Goal: Task Accomplishment & Management: Manage account settings

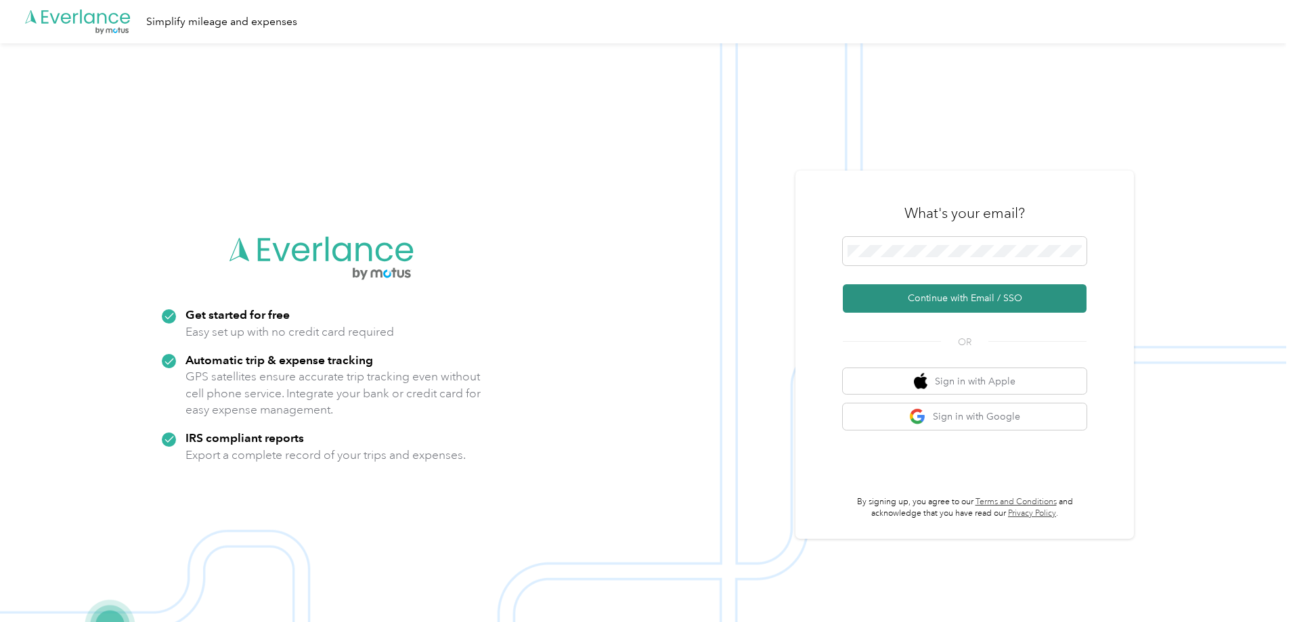
click at [918, 294] on button "Continue with Email / SSO" at bounding box center [965, 298] width 244 height 28
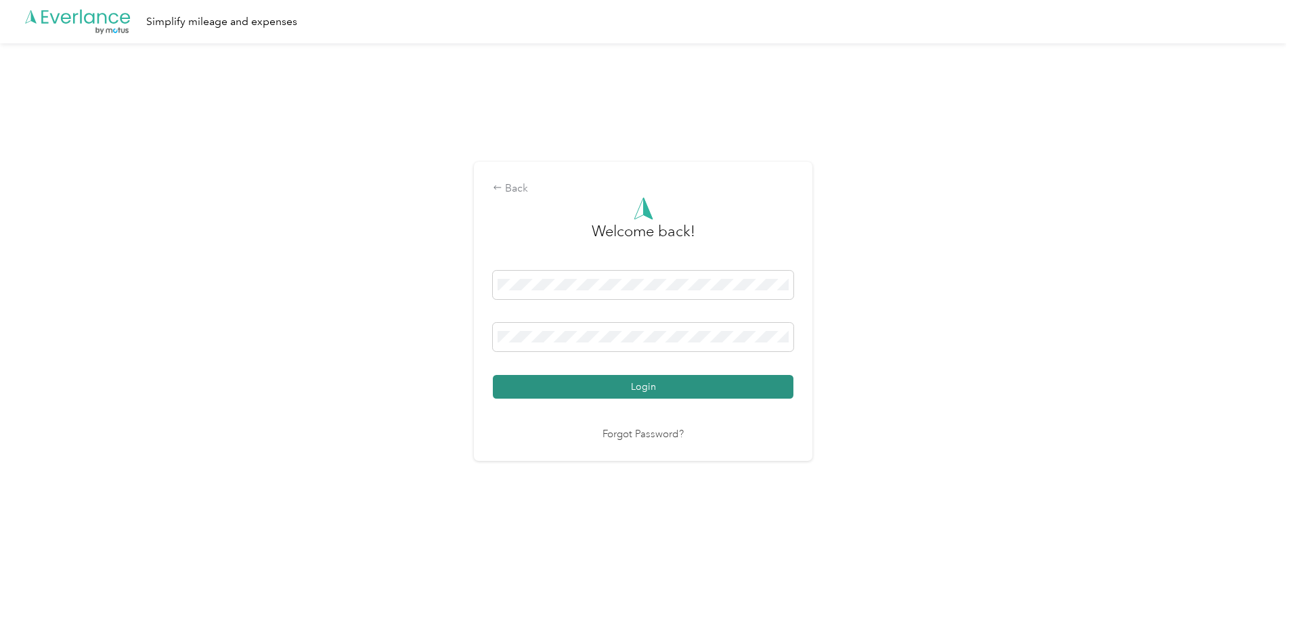
click at [649, 381] on button "Login" at bounding box center [643, 387] width 301 height 24
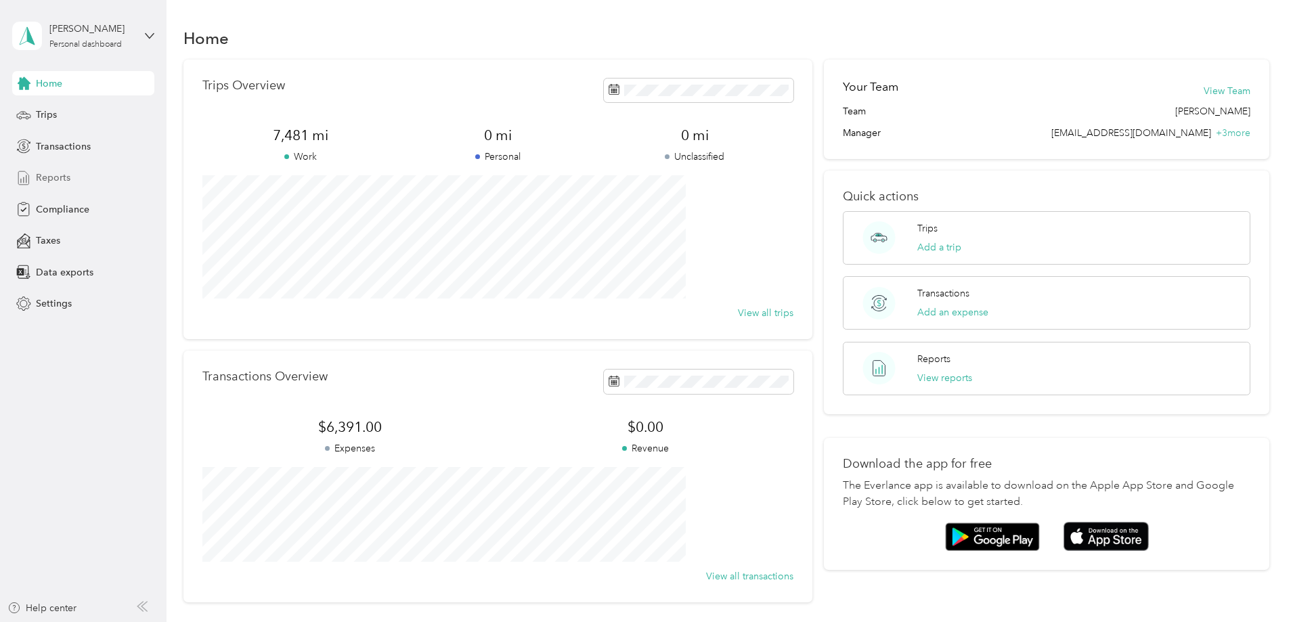
click at [51, 176] on span "Reports" at bounding box center [53, 178] width 35 height 14
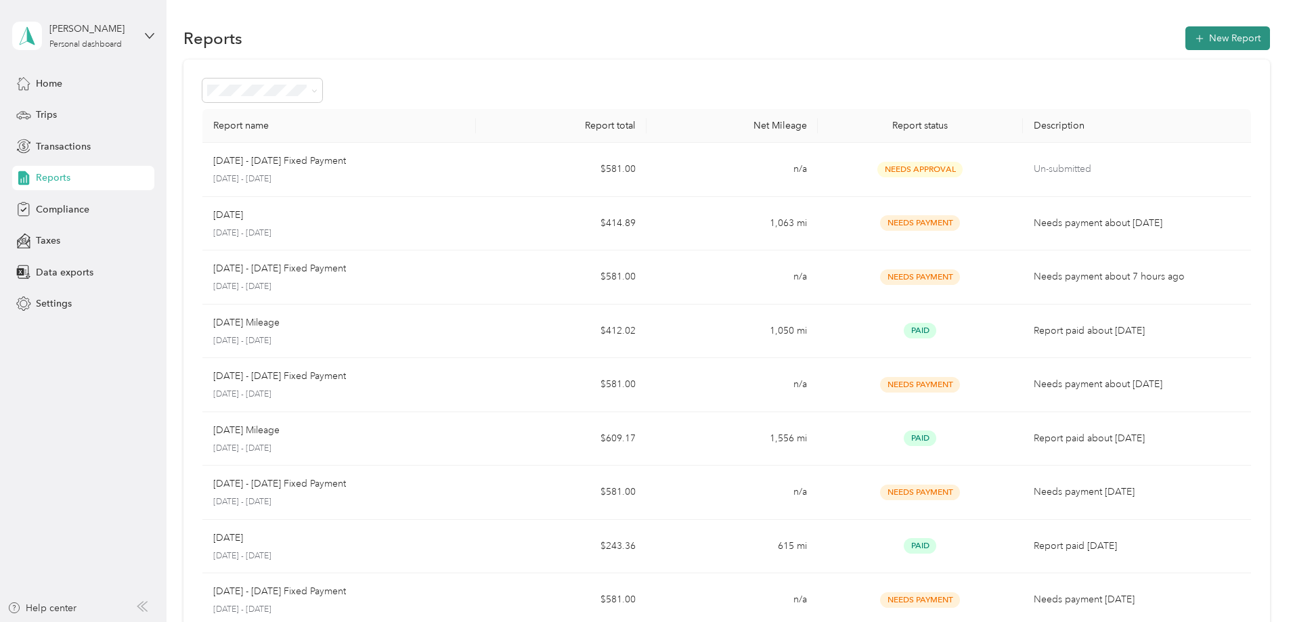
click at [1185, 37] on button "New Report" at bounding box center [1227, 38] width 85 height 24
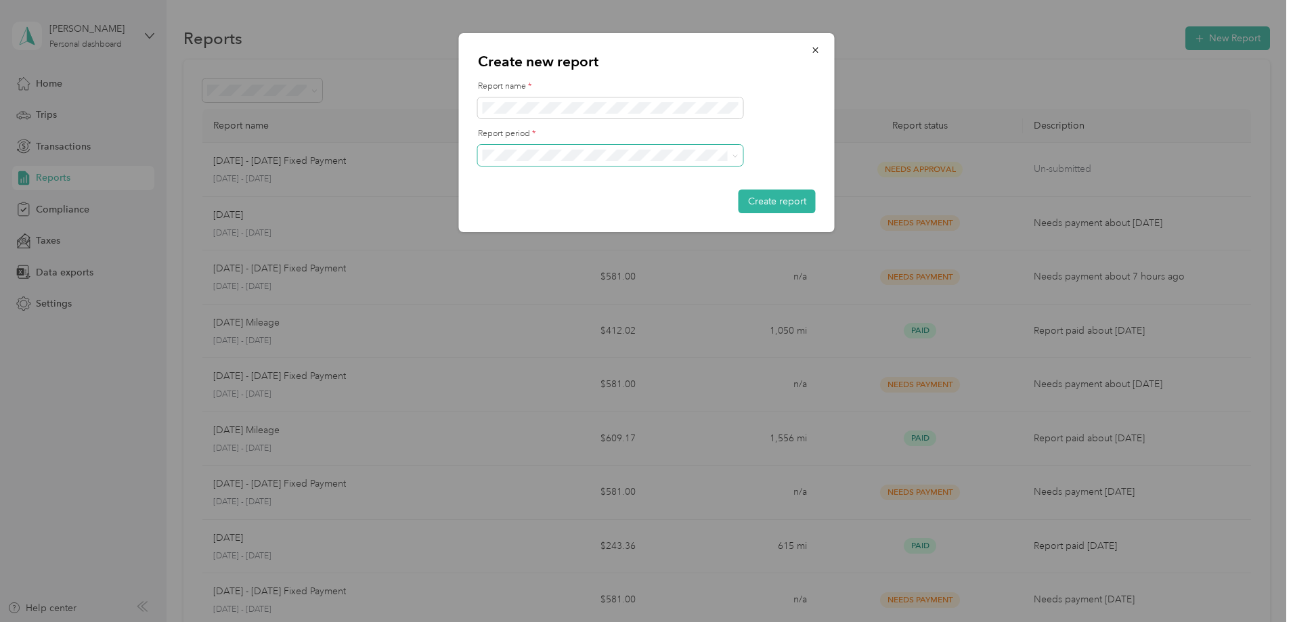
click at [637, 148] on span at bounding box center [610, 156] width 265 height 22
click at [596, 202] on div "[DATE] - [DATE]" at bounding box center [610, 203] width 246 height 14
click at [764, 204] on button "Create report" at bounding box center [777, 202] width 77 height 24
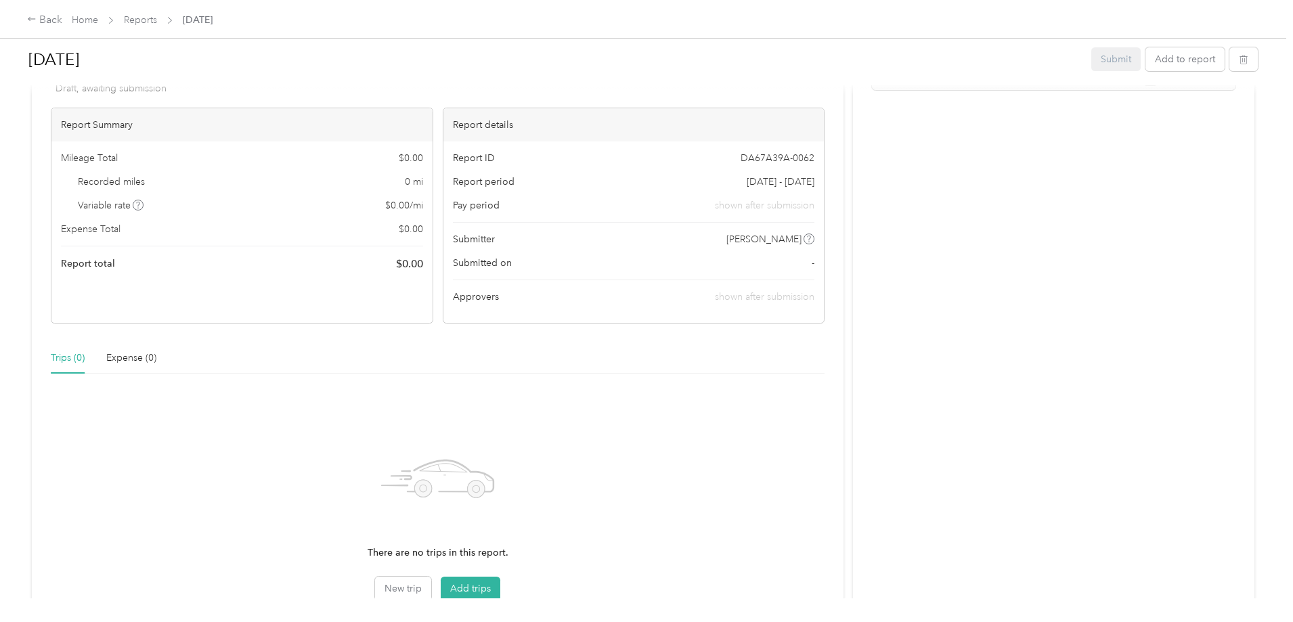
scroll to position [209, 0]
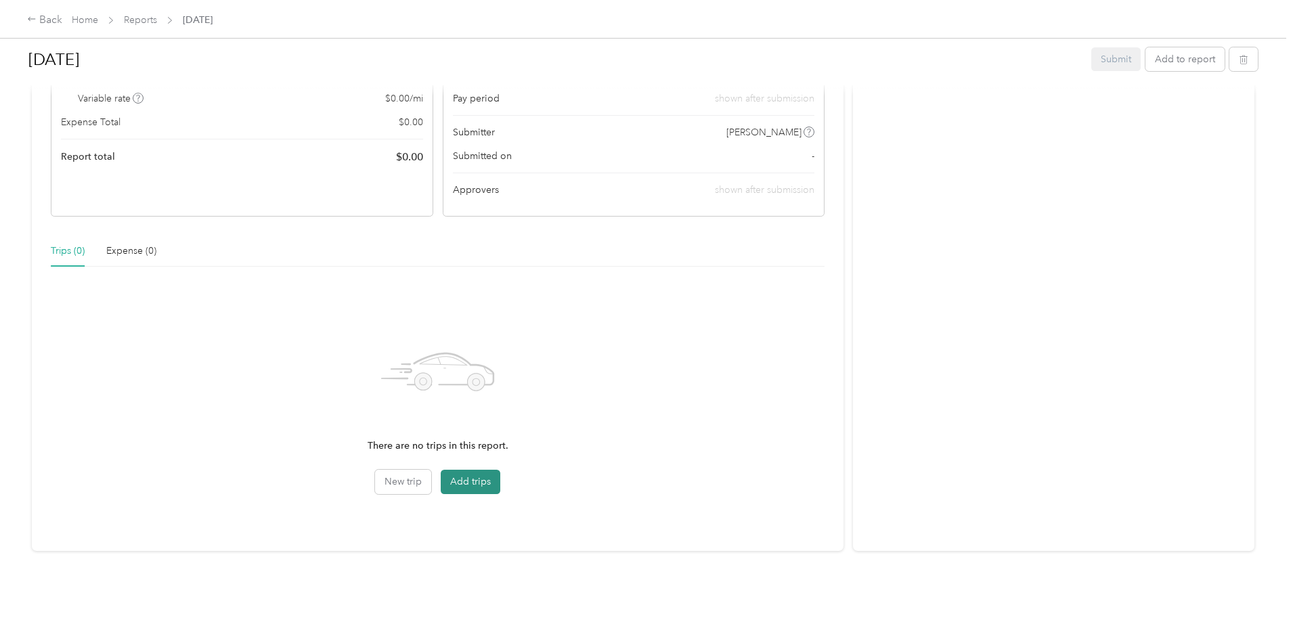
click at [500, 472] on button "Add trips" at bounding box center [471, 482] width 60 height 24
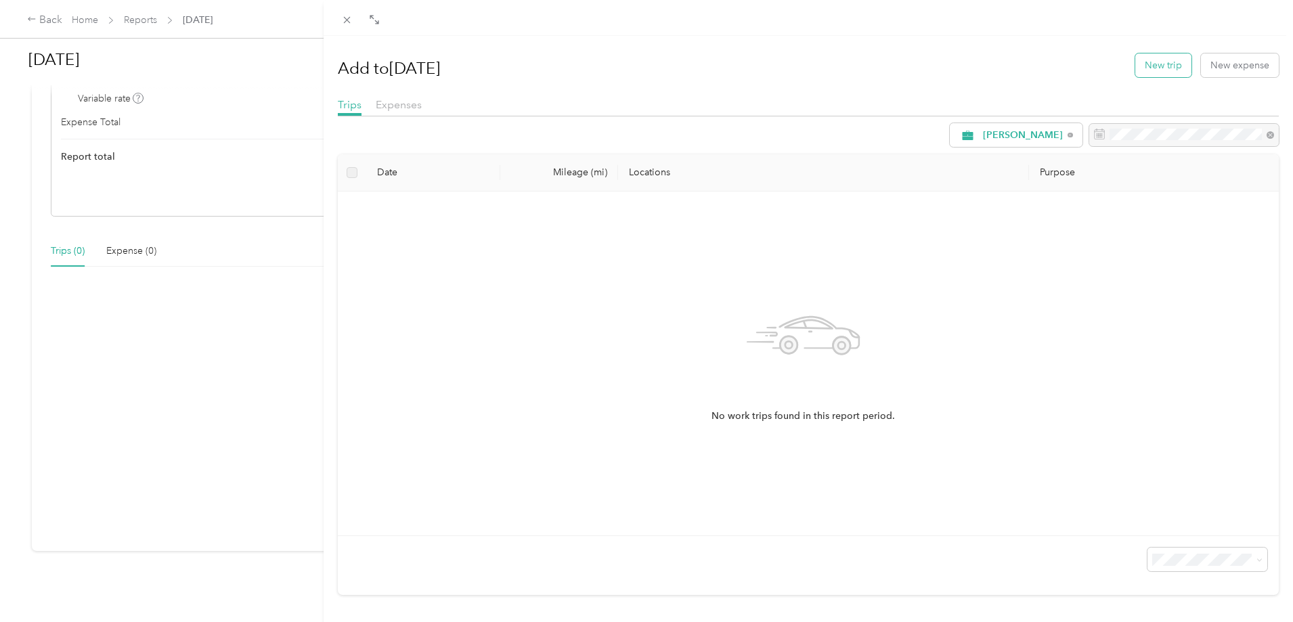
click at [1158, 64] on button "New trip" at bounding box center [1163, 65] width 56 height 24
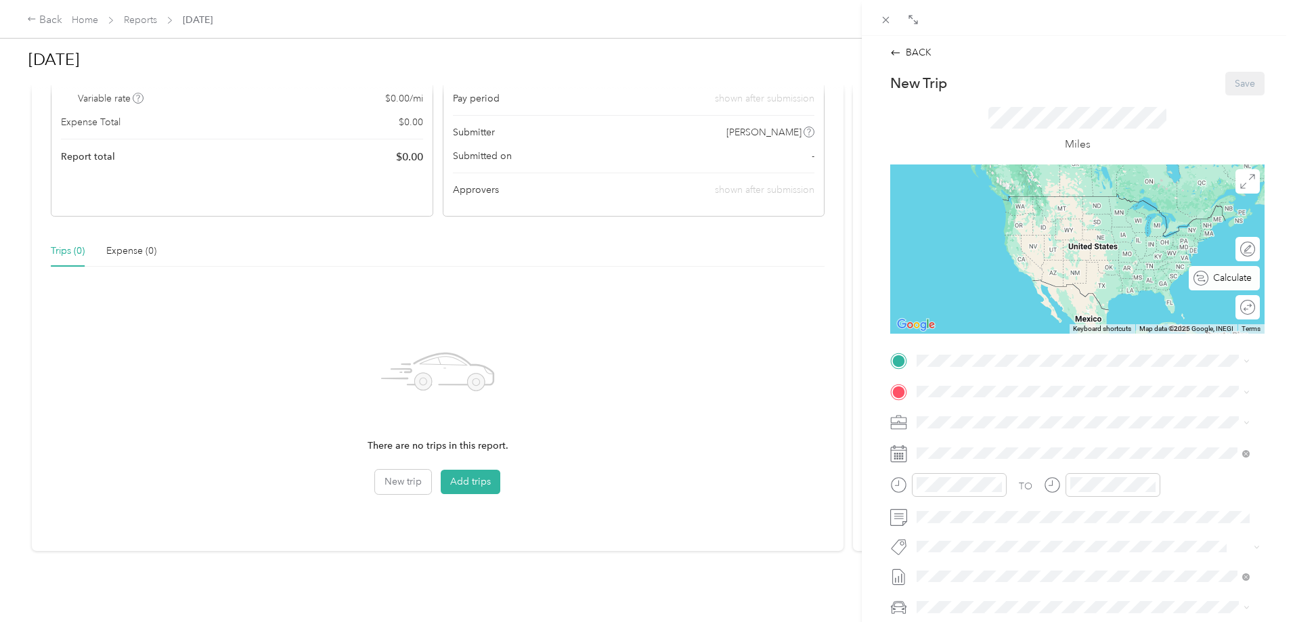
click at [1292, 281] on div at bounding box center [1303, 278] width 0 height 12
click at [969, 413] on div "Office" at bounding box center [1069, 414] width 255 height 12
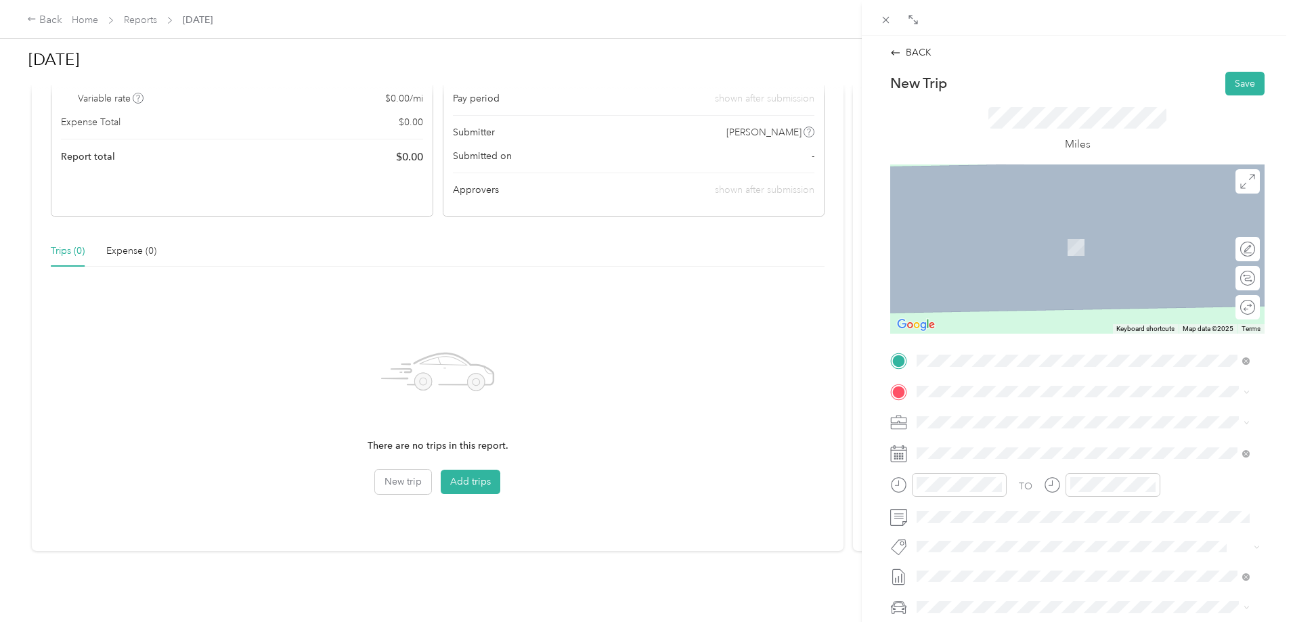
click at [972, 482] on strong "Multiple" at bounding box center [960, 486] width 37 height 12
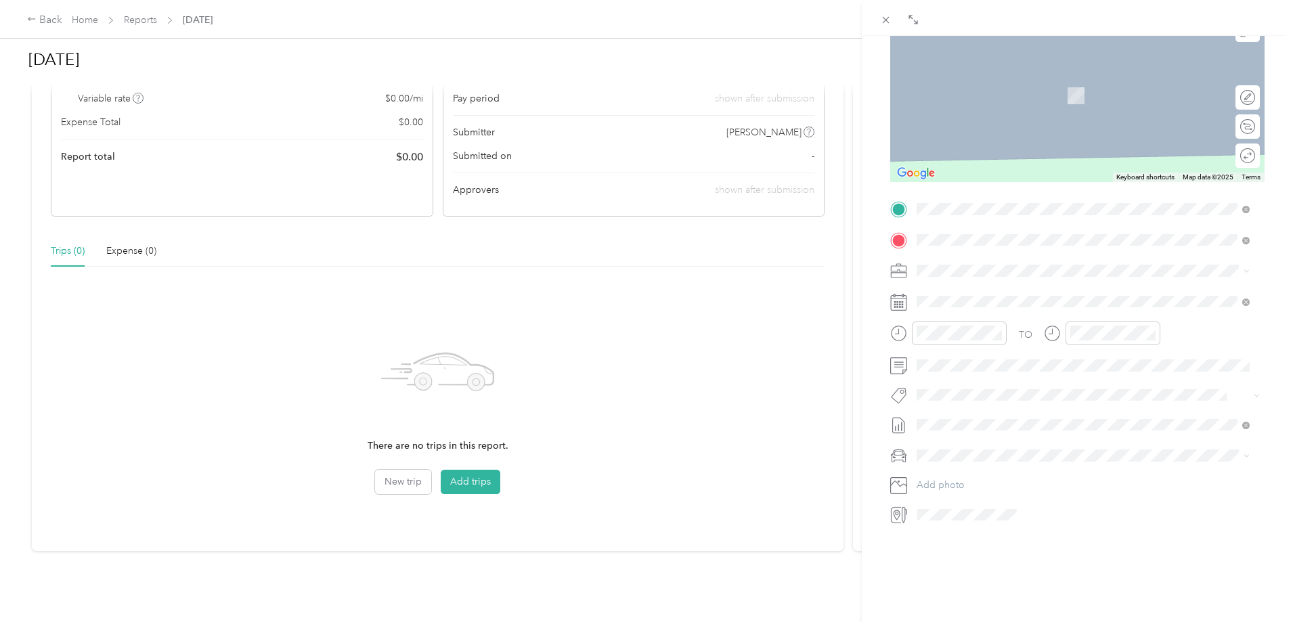
scroll to position [162, 0]
click at [982, 498] on div "30" at bounding box center [980, 500] width 18 height 17
click at [932, 423] on div "08" at bounding box center [931, 423] width 32 height 19
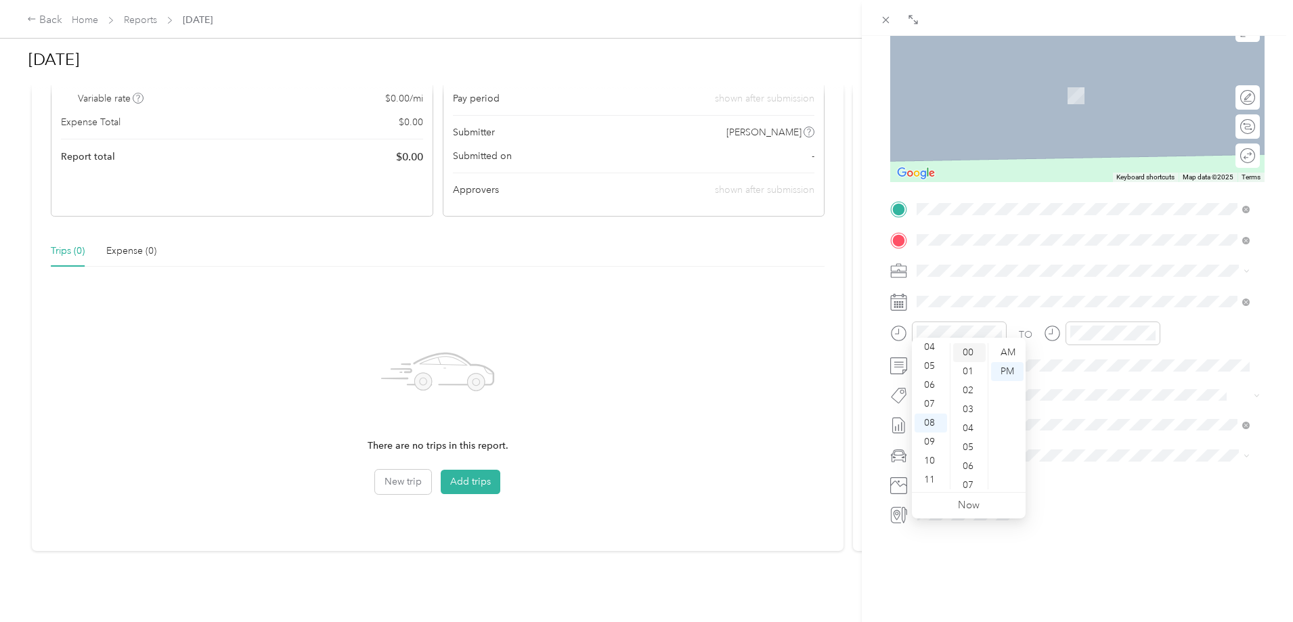
click at [962, 353] on div "00" at bounding box center [969, 352] width 32 height 19
click at [1010, 352] on div "AM" at bounding box center [1007, 352] width 32 height 19
click at [1080, 428] on div "05" at bounding box center [1084, 428] width 32 height 19
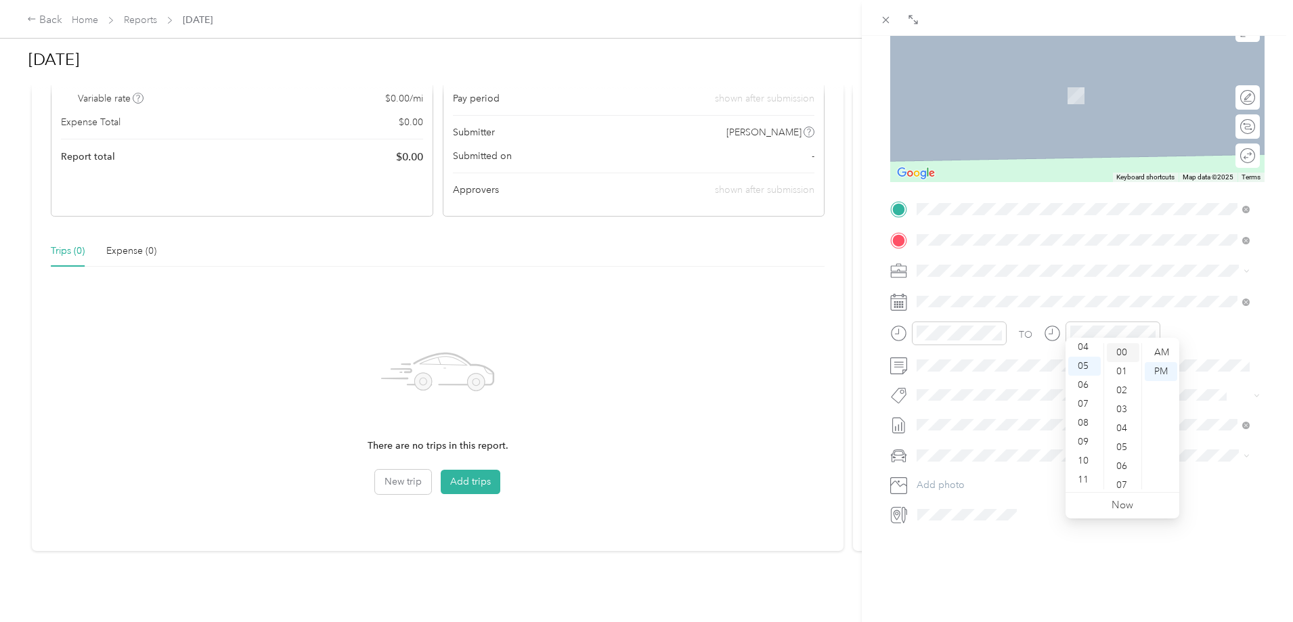
click at [1120, 345] on div "00" at bounding box center [1123, 352] width 32 height 19
click at [1169, 370] on div "PM" at bounding box center [1161, 371] width 32 height 19
click at [1197, 363] on span at bounding box center [1088, 366] width 353 height 22
click at [997, 473] on div "Chevrolet Blazer" at bounding box center [1083, 469] width 324 height 14
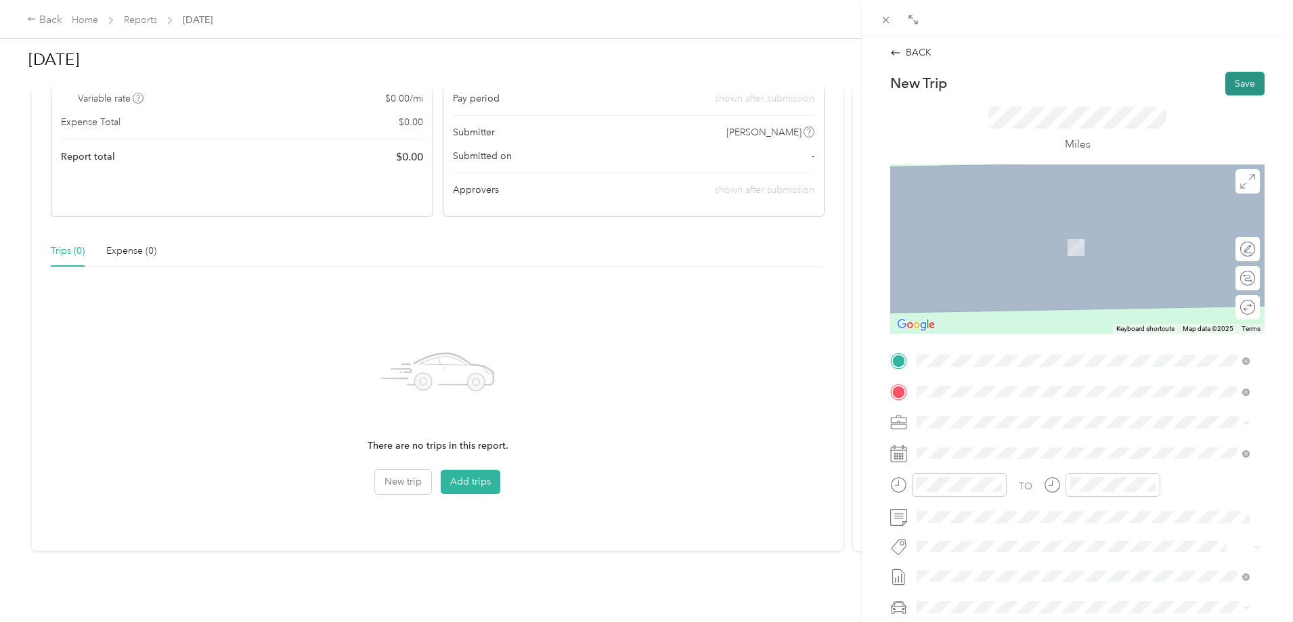
click at [1235, 79] on button "Save" at bounding box center [1244, 84] width 39 height 24
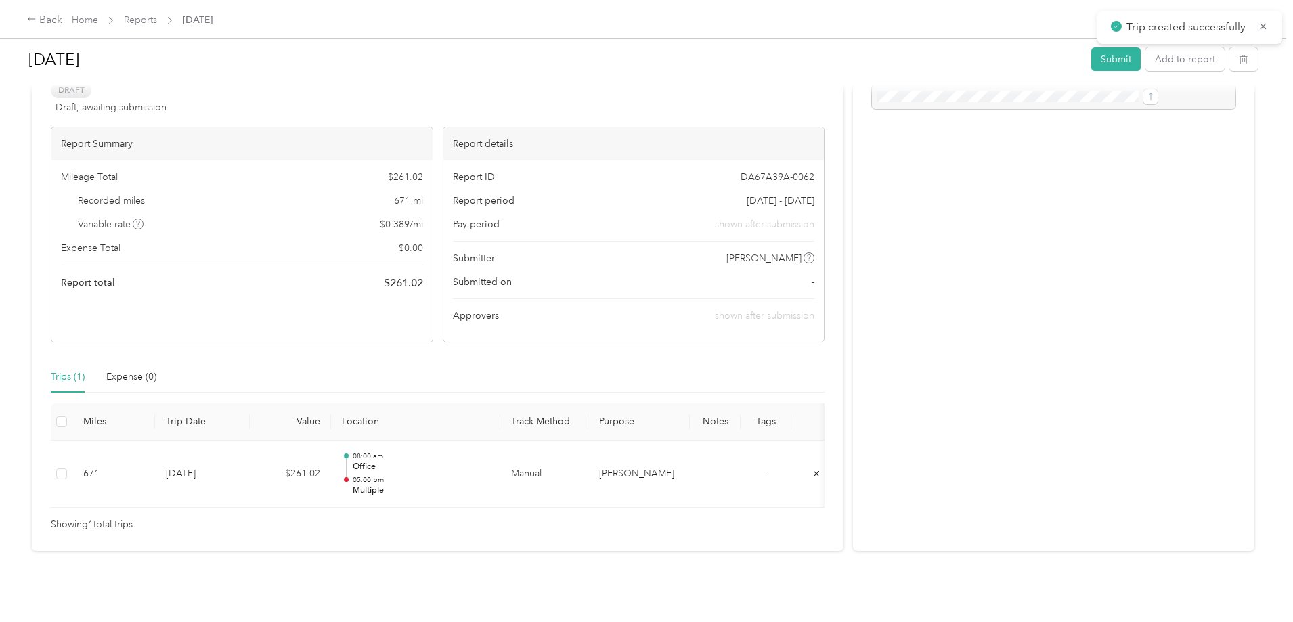
scroll to position [93, 0]
click at [1091, 60] on button "Submit" at bounding box center [1115, 59] width 49 height 24
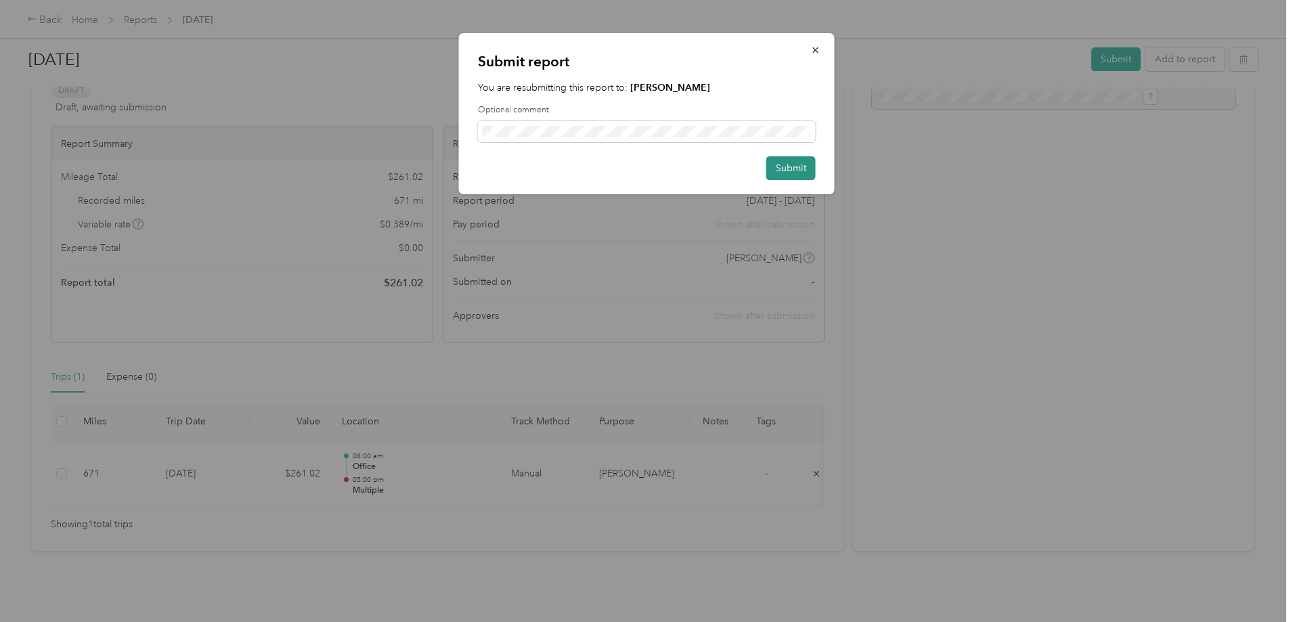
click at [790, 166] on button "Submit" at bounding box center [790, 168] width 49 height 24
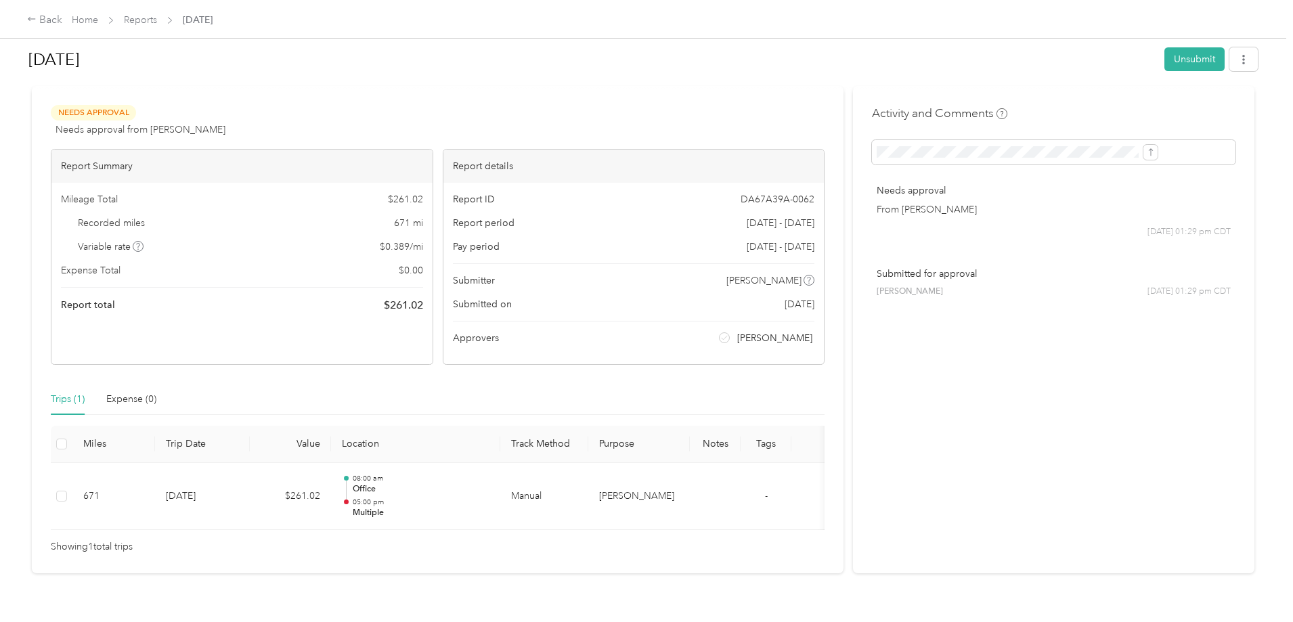
scroll to position [0, 0]
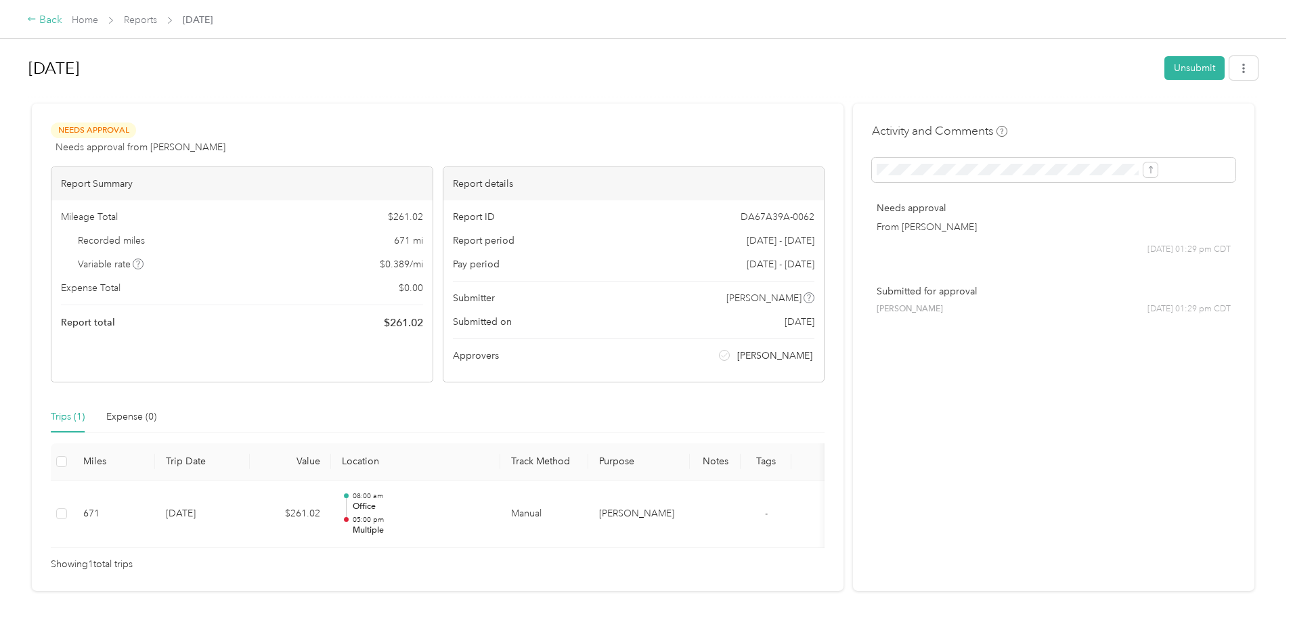
click at [62, 19] on div "Back" at bounding box center [44, 20] width 35 height 16
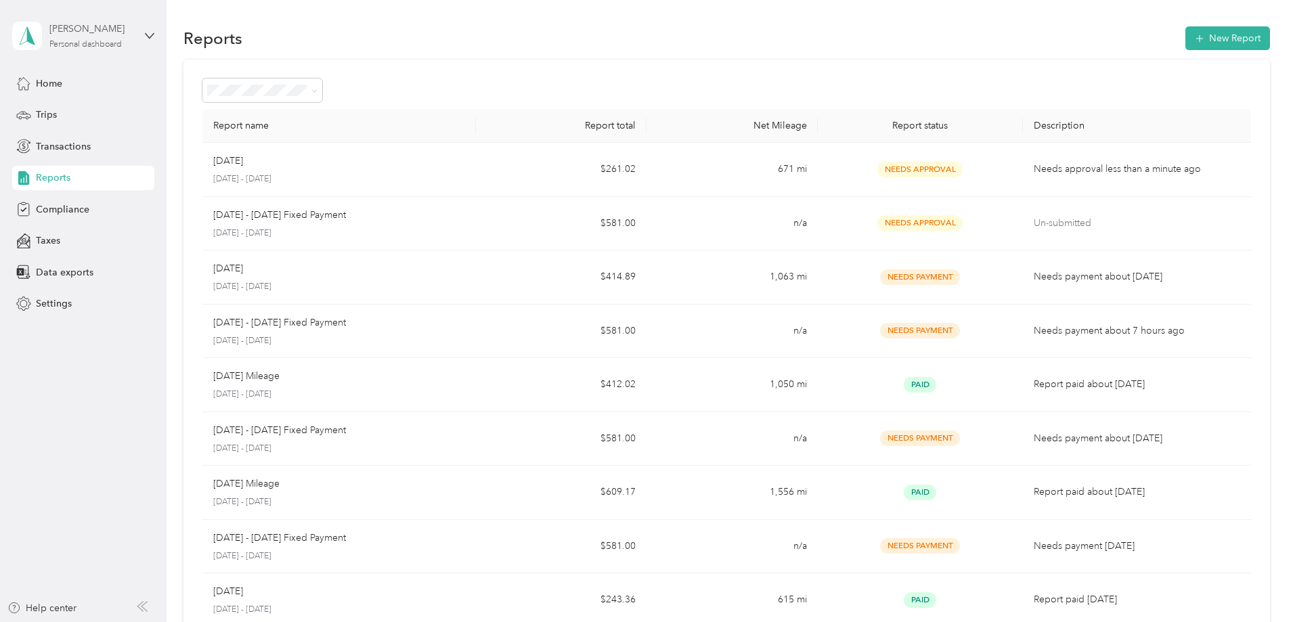
click at [115, 38] on div "[PERSON_NAME] Personal dashboard" at bounding box center [91, 35] width 85 height 27
click at [74, 117] on div "Log out" at bounding box center [193, 112] width 343 height 24
